Goal: Information Seeking & Learning: Understand process/instructions

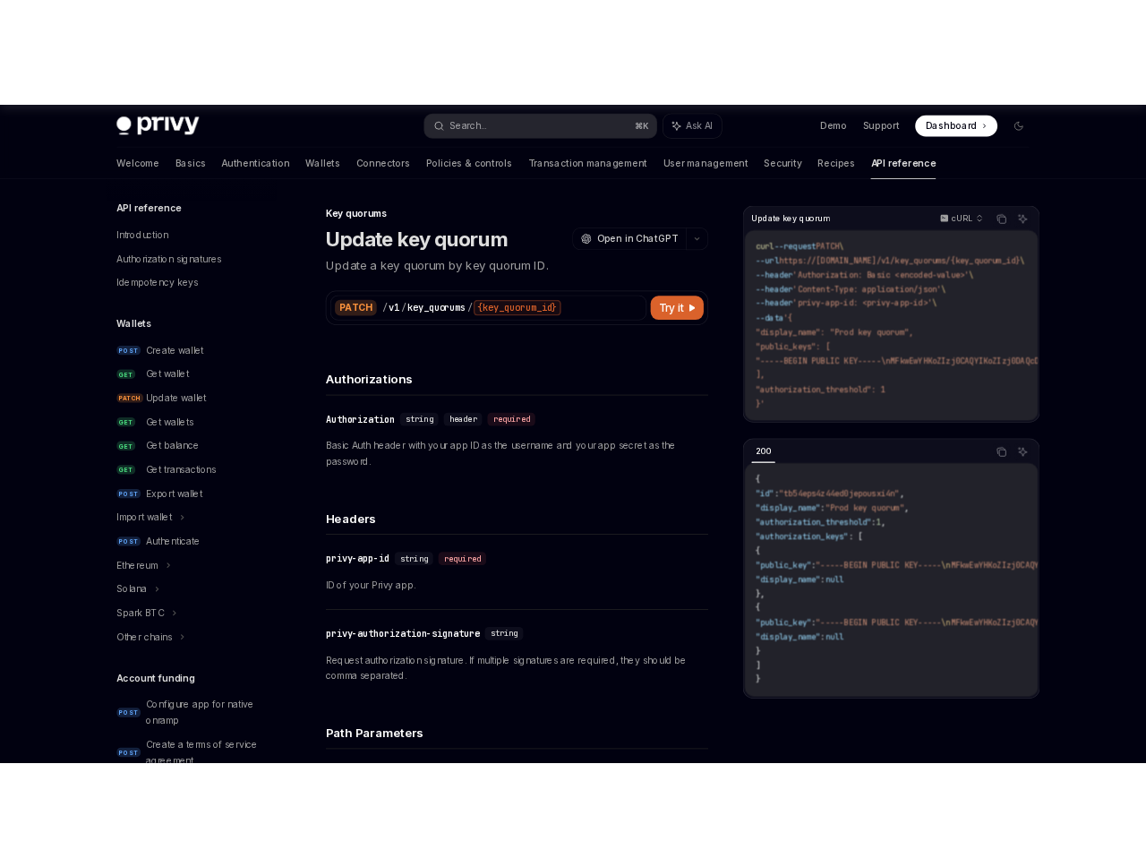
scroll to position [994, 0]
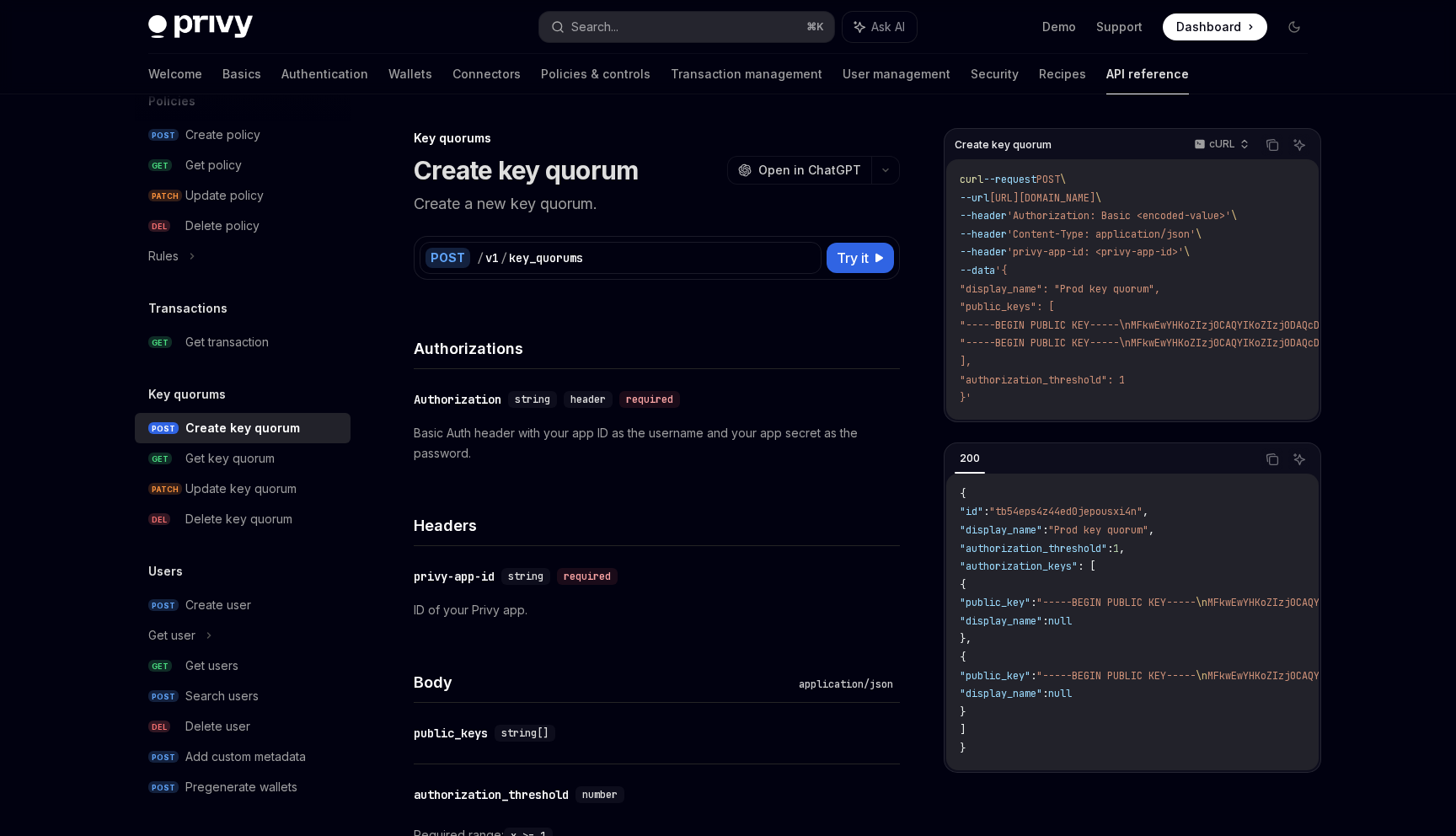
click at [1405, 85] on div at bounding box center [728, 47] width 1456 height 94
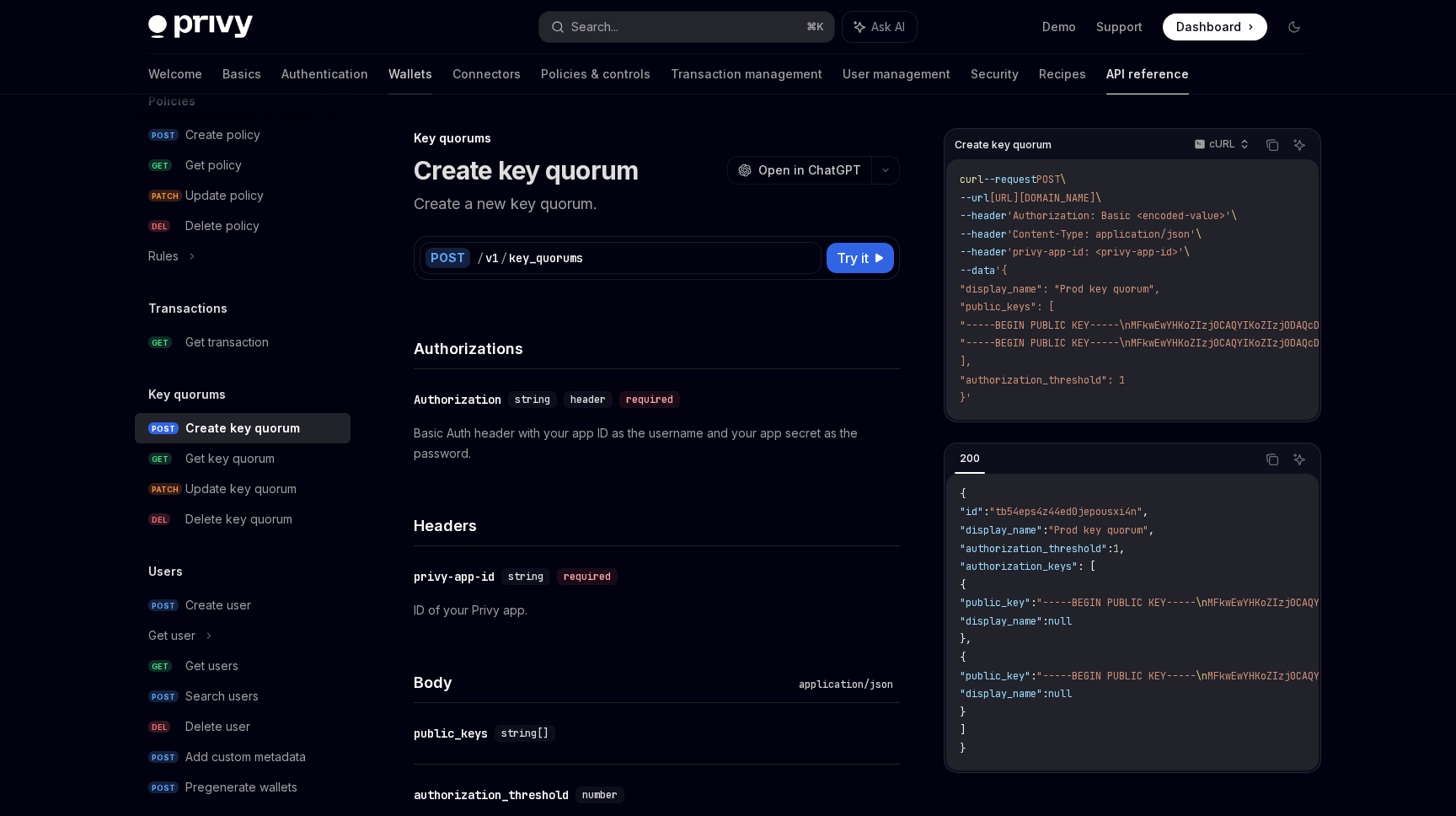
type textarea "*"
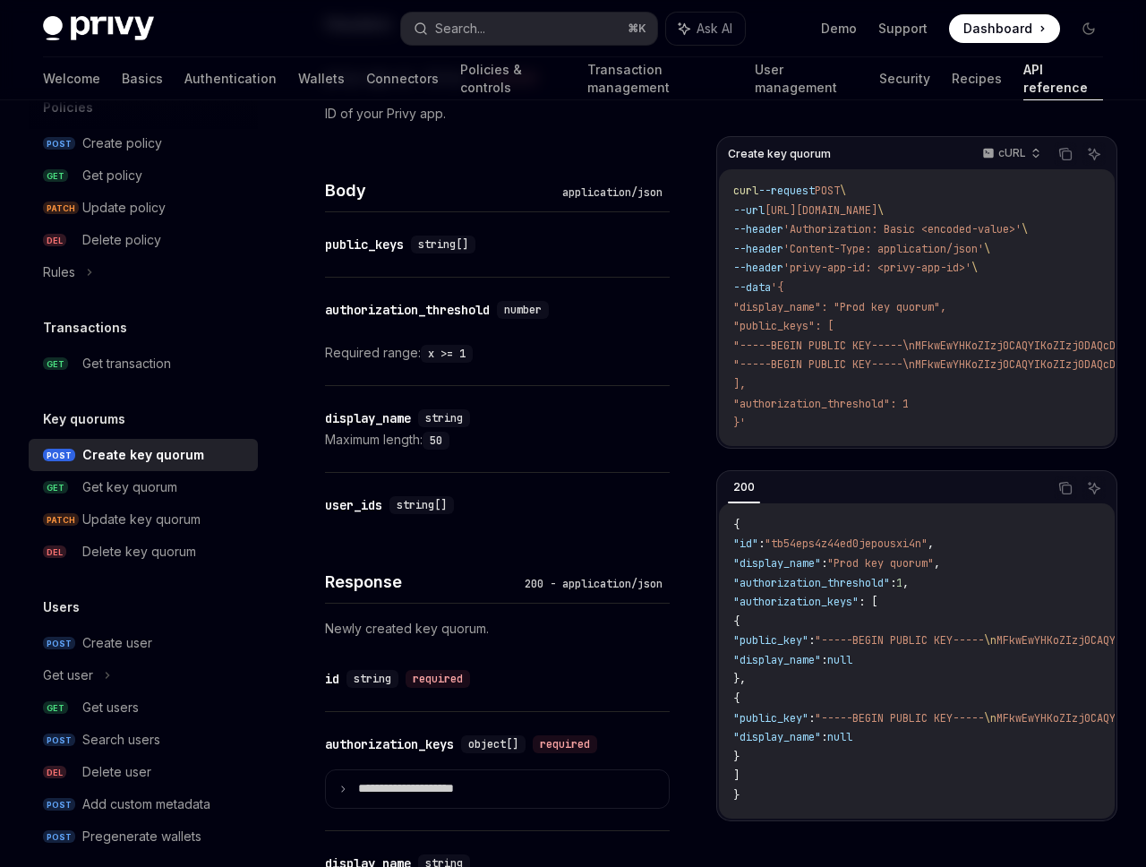
scroll to position [522, 0]
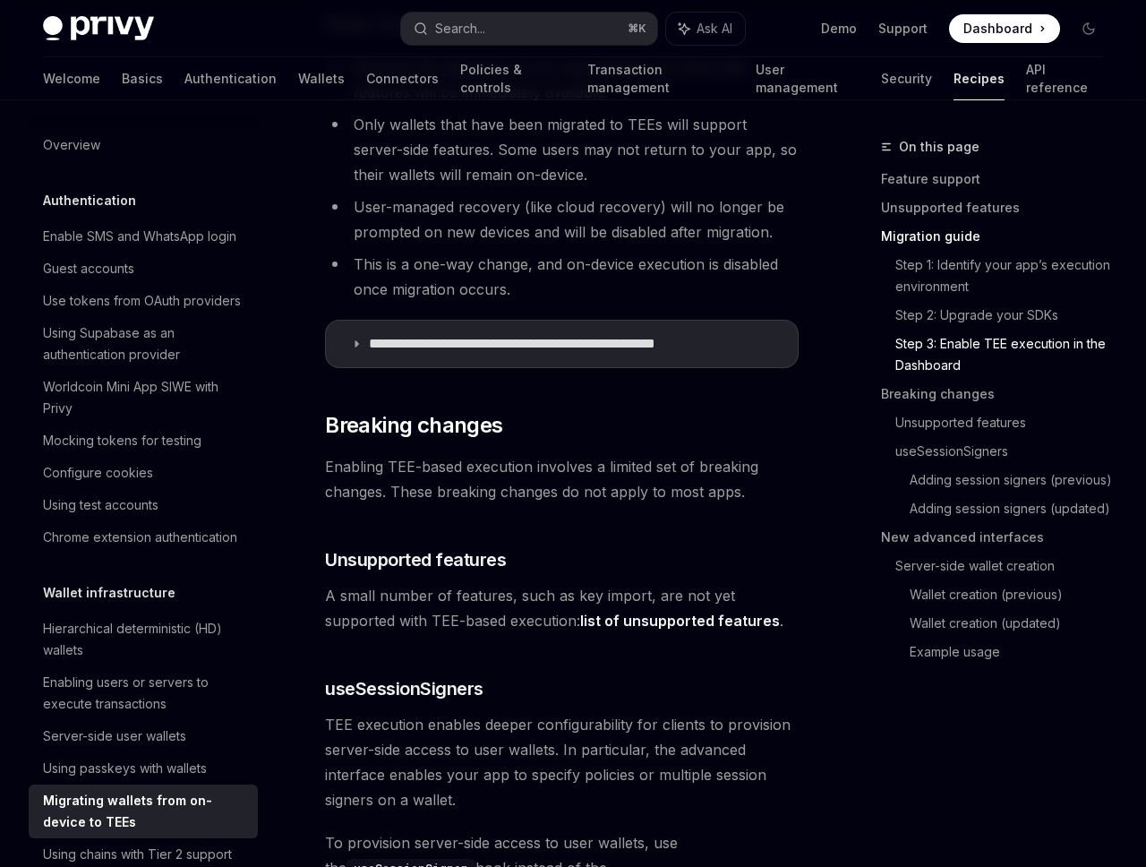
scroll to position [2397, 0]
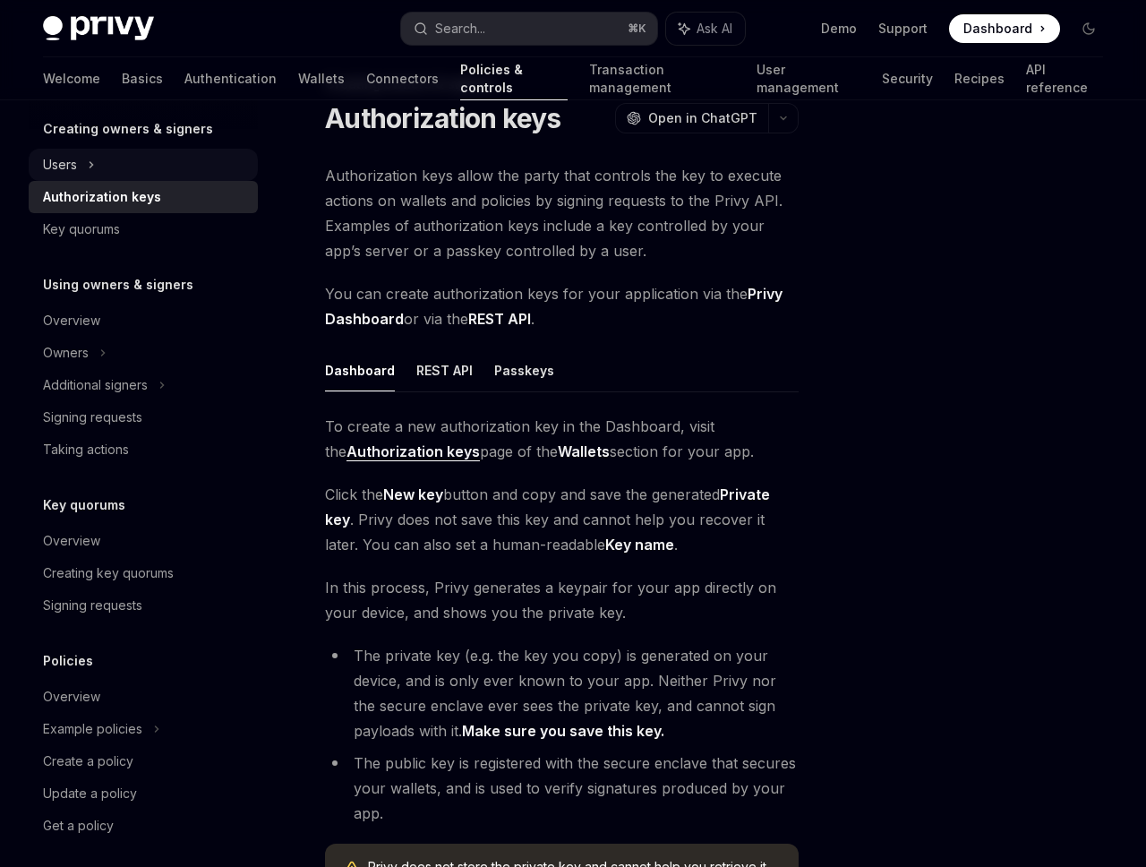
scroll to position [394, 0]
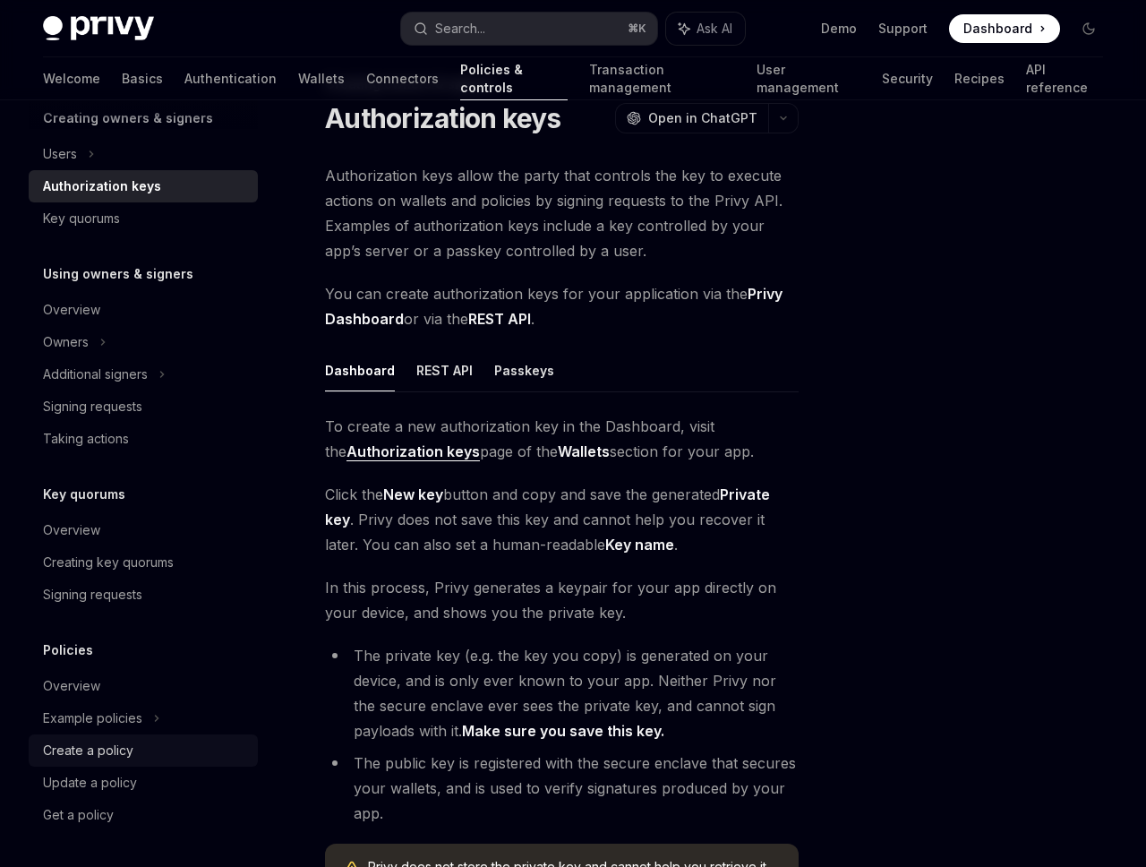
click at [120, 754] on div "Create a policy" at bounding box center [88, 750] width 90 height 21
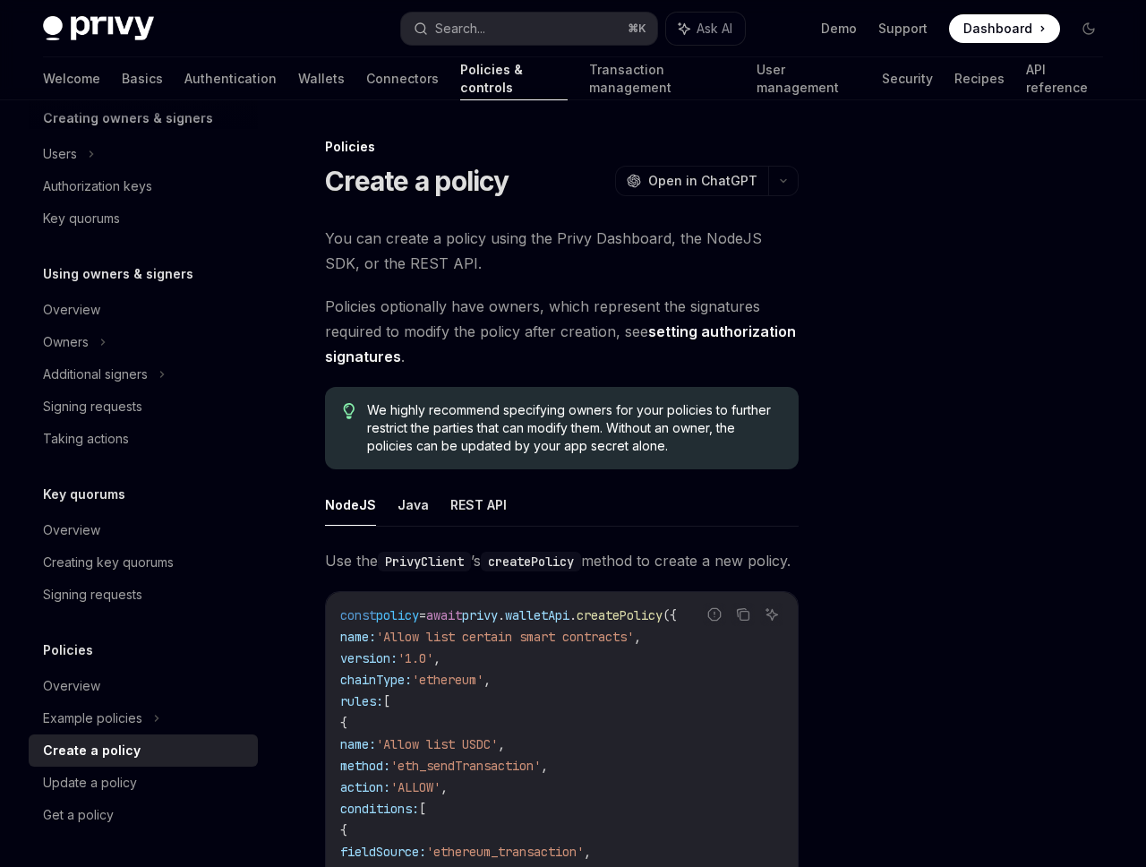
scroll to position [163, 0]
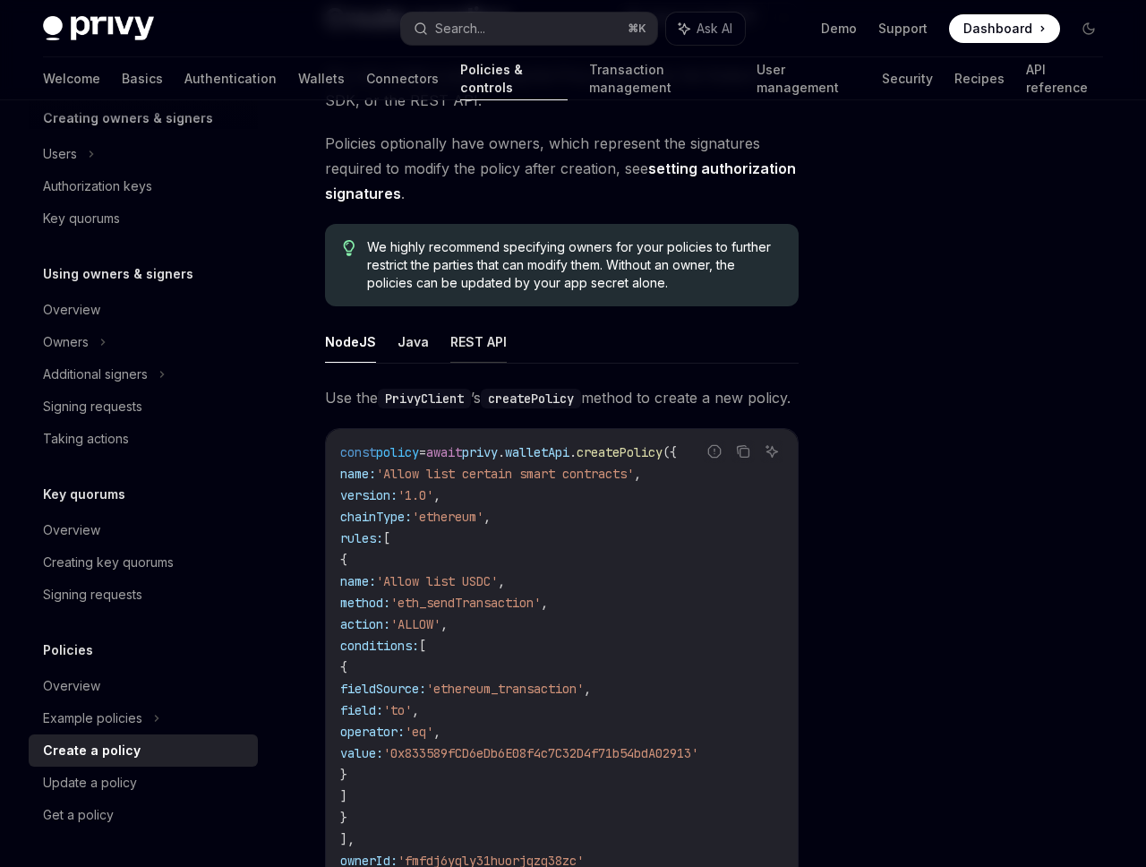
click at [480, 339] on button "REST API" at bounding box center [478, 342] width 56 height 42
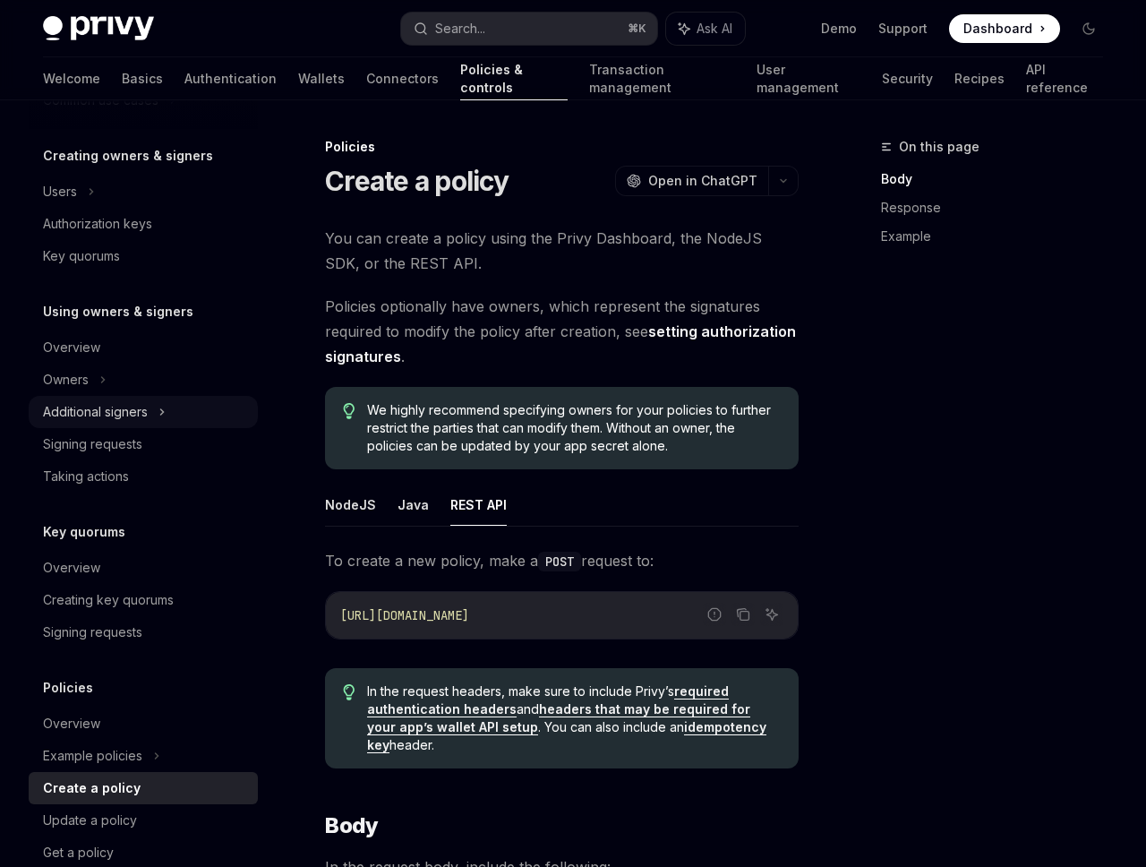
scroll to position [394, 0]
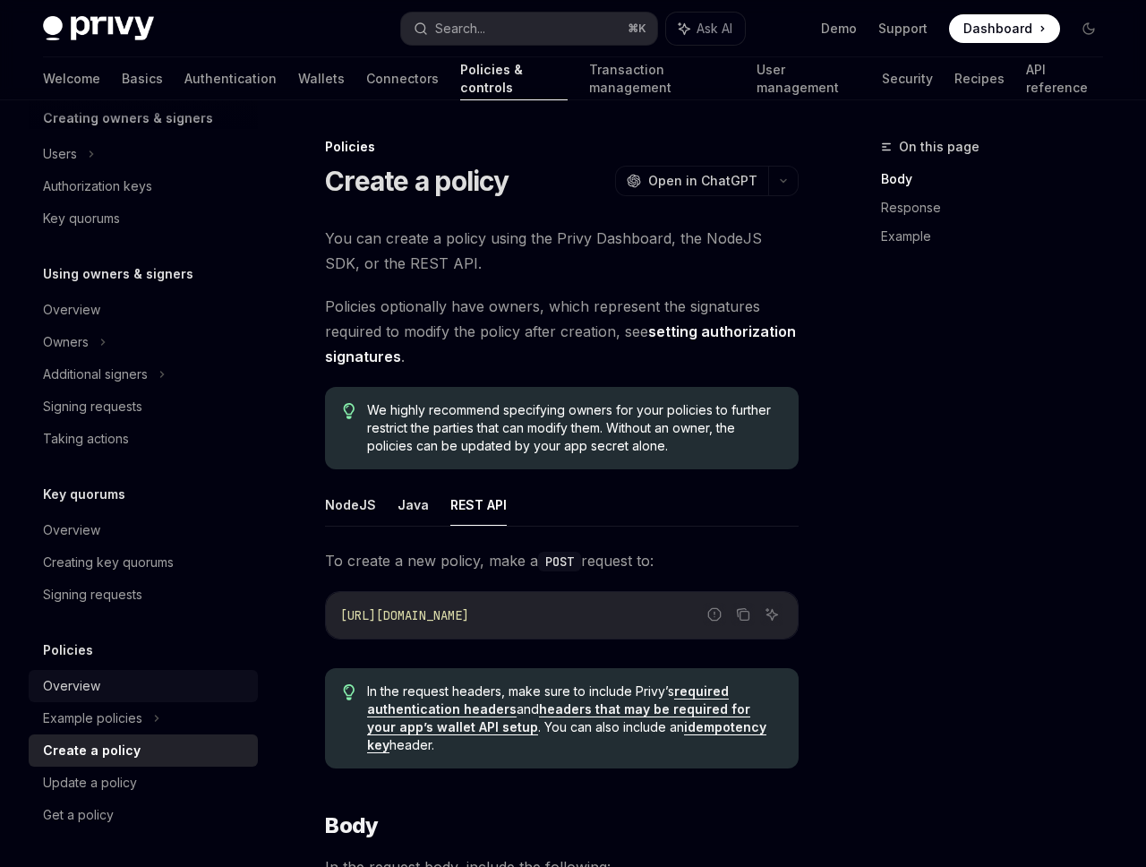
click at [116, 680] on div "Overview" at bounding box center [145, 685] width 204 height 21
type textarea "*"
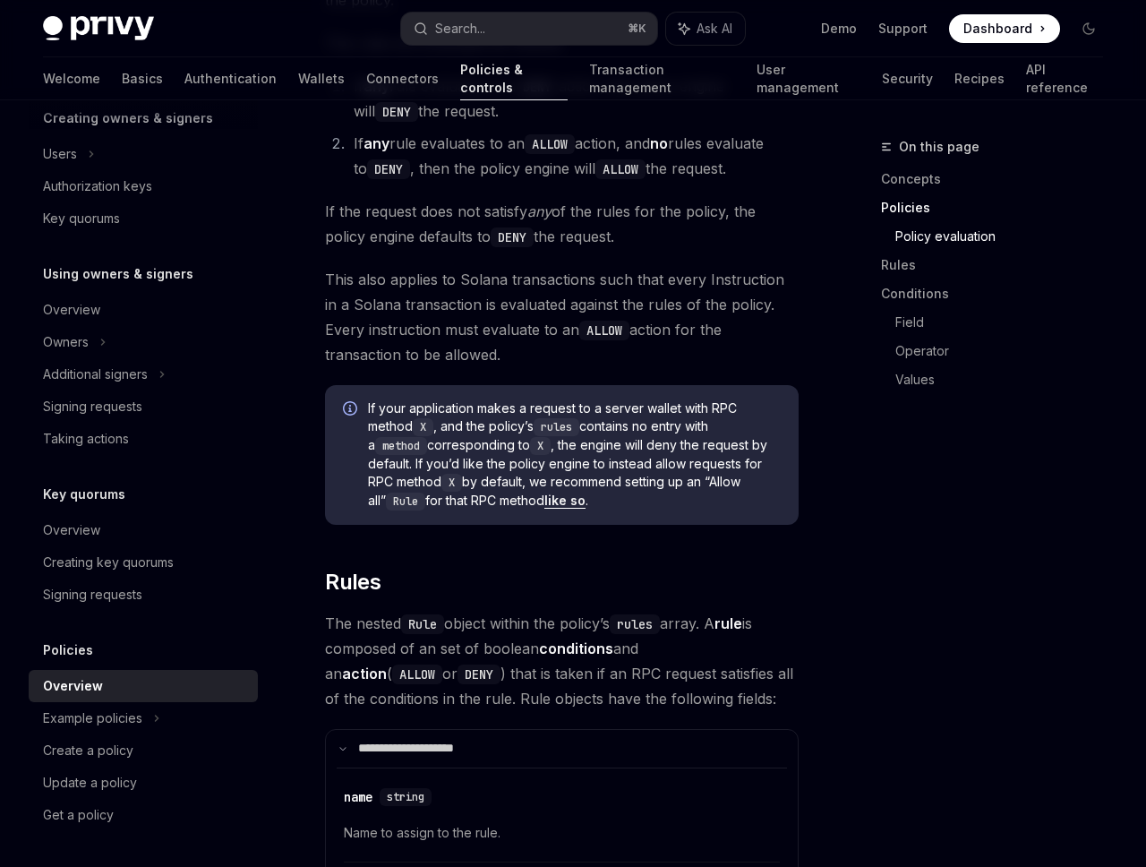
scroll to position [2464, 0]
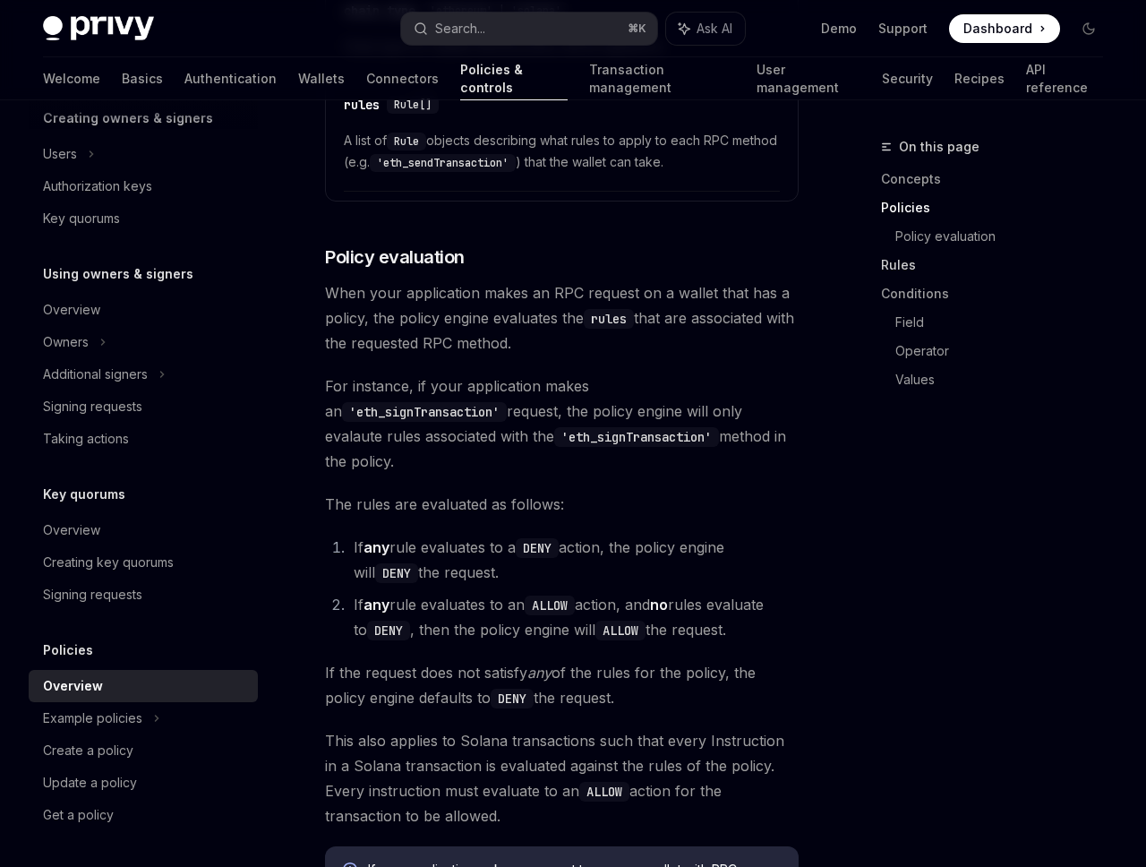
click at [897, 262] on link "Rules" at bounding box center [999, 265] width 236 height 29
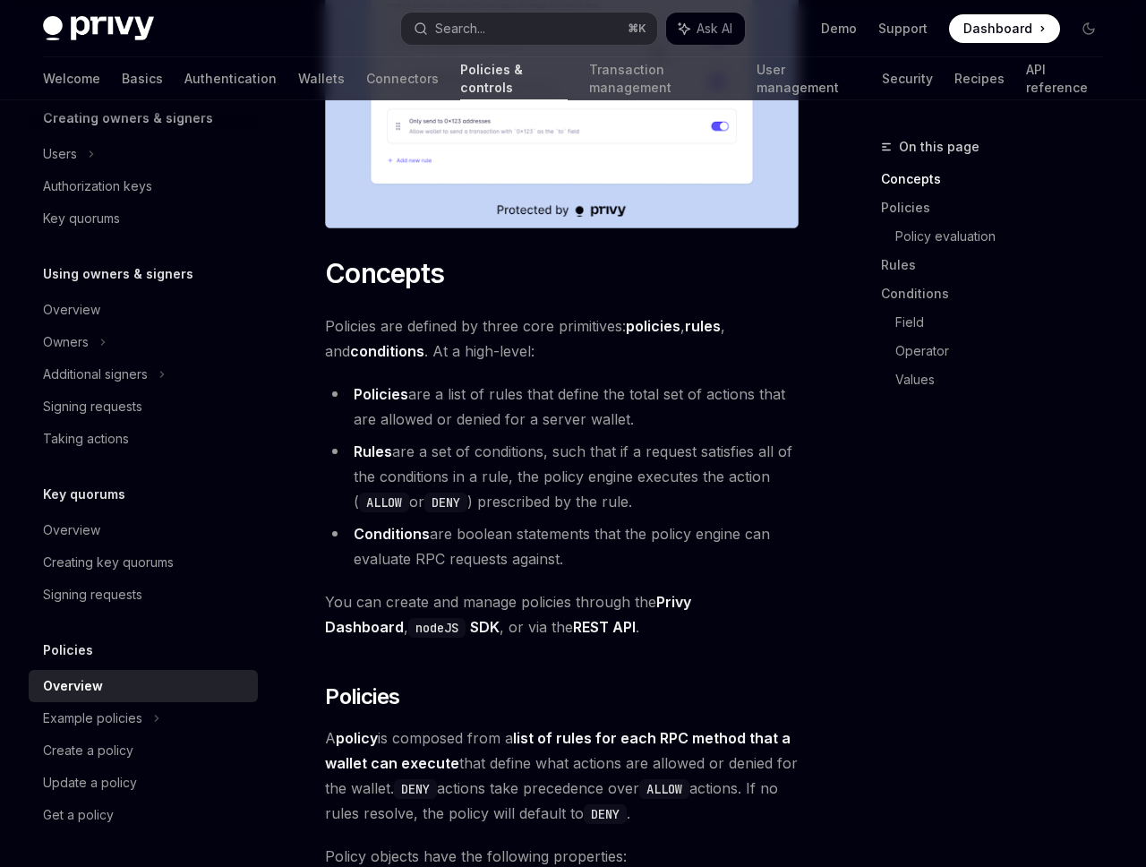
scroll to position [809, 0]
